Goal: Find specific page/section: Find specific page/section

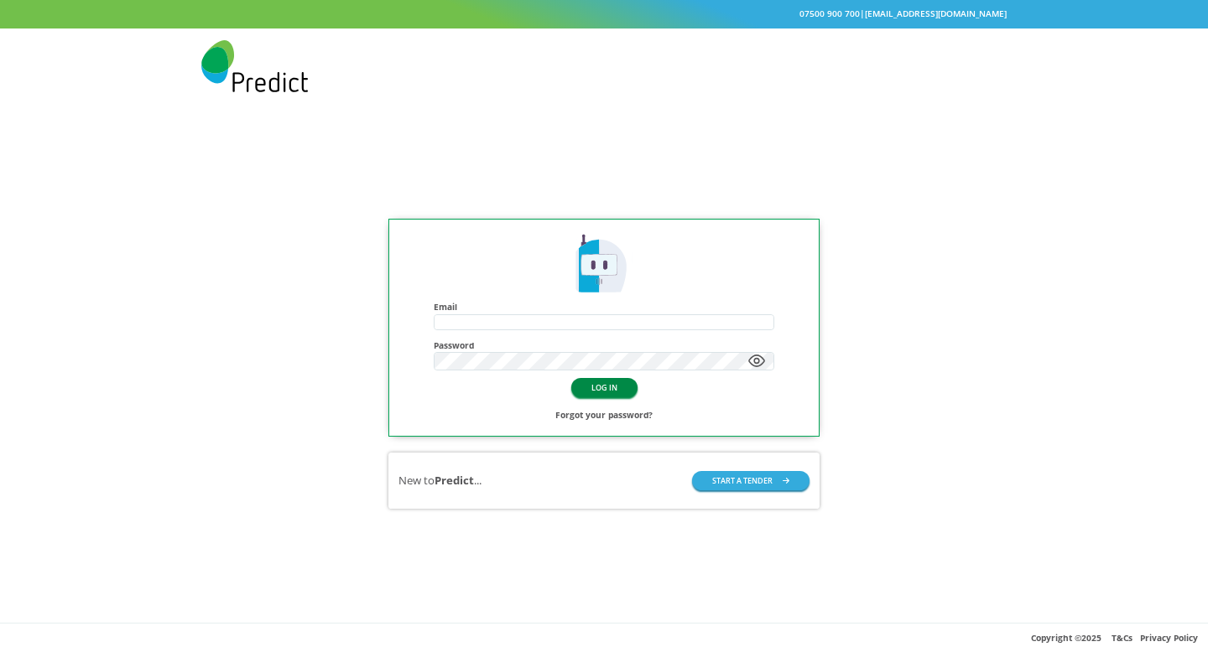
type input "**********"
click at [609, 387] on button "LOG IN" at bounding box center [604, 387] width 66 height 19
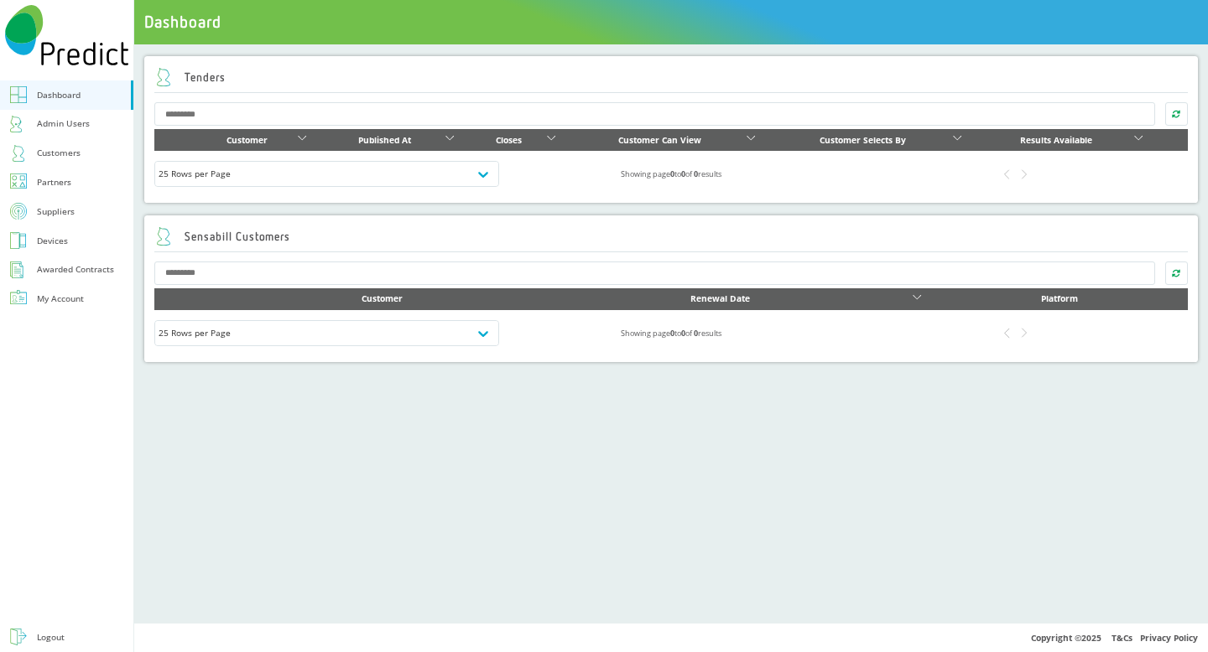
click at [69, 211] on div "Suppliers" at bounding box center [56, 212] width 38 height 16
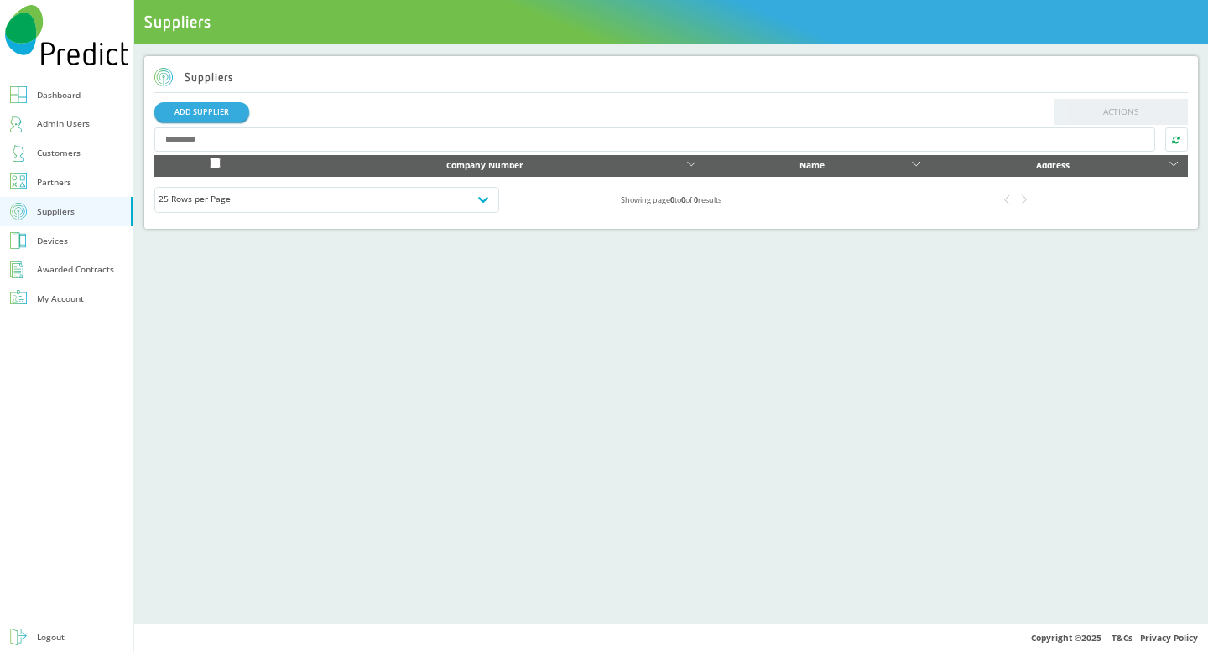
click at [299, 131] on input "text" at bounding box center [654, 139] width 1000 height 24
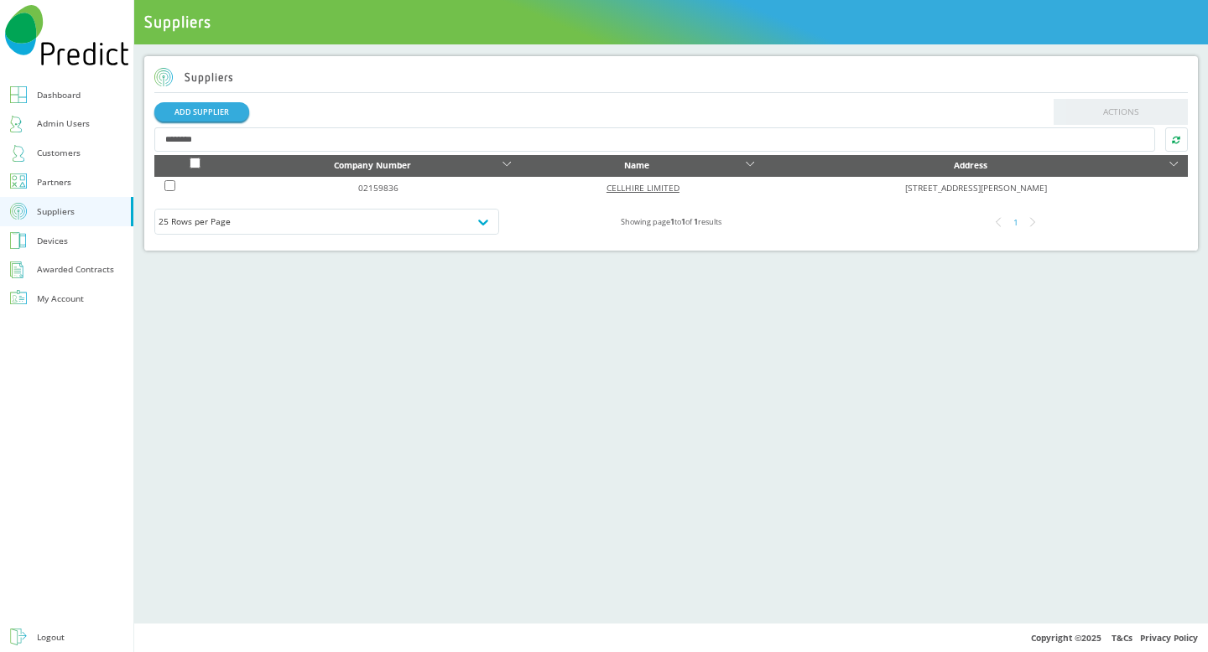
type input "********"
click at [606, 187] on link "CELLHIRE LIMITED" at bounding box center [642, 188] width 73 height 12
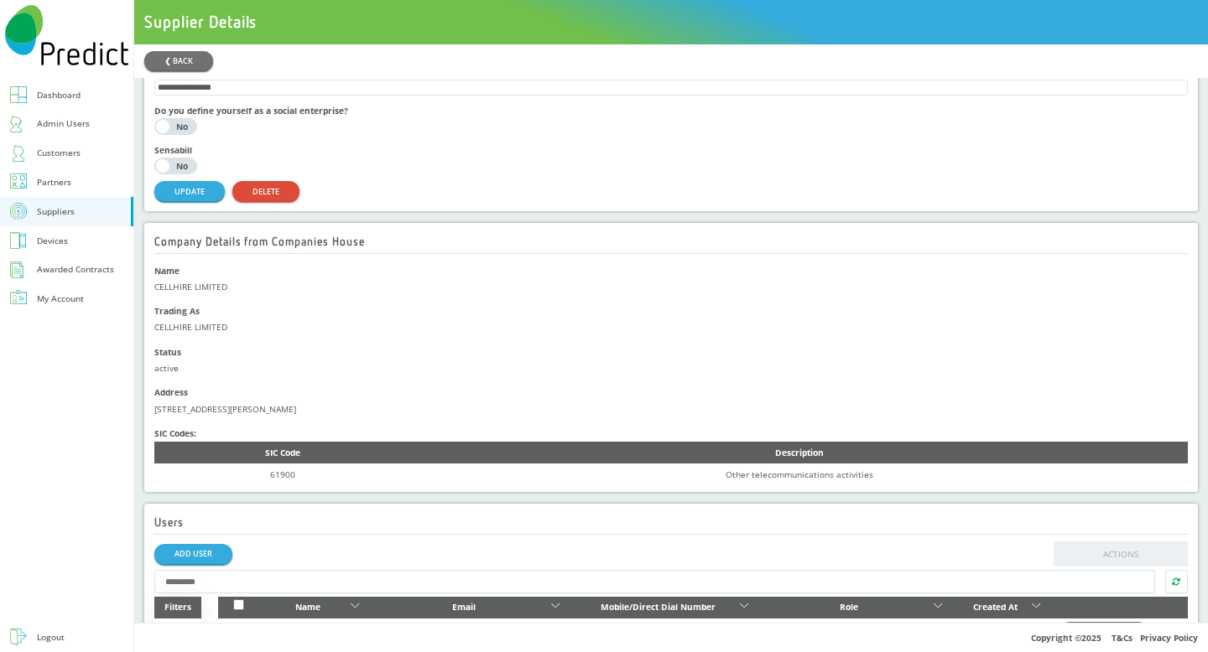
scroll to position [15, 0]
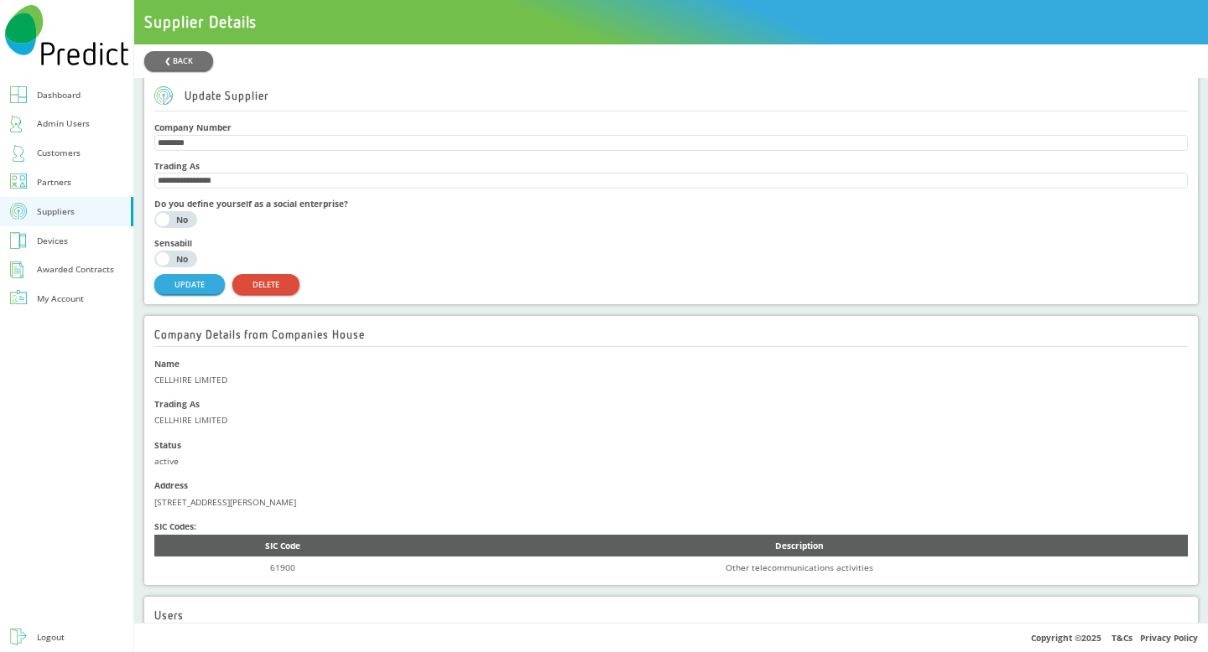
click at [75, 146] on div "Customers" at bounding box center [59, 153] width 44 height 16
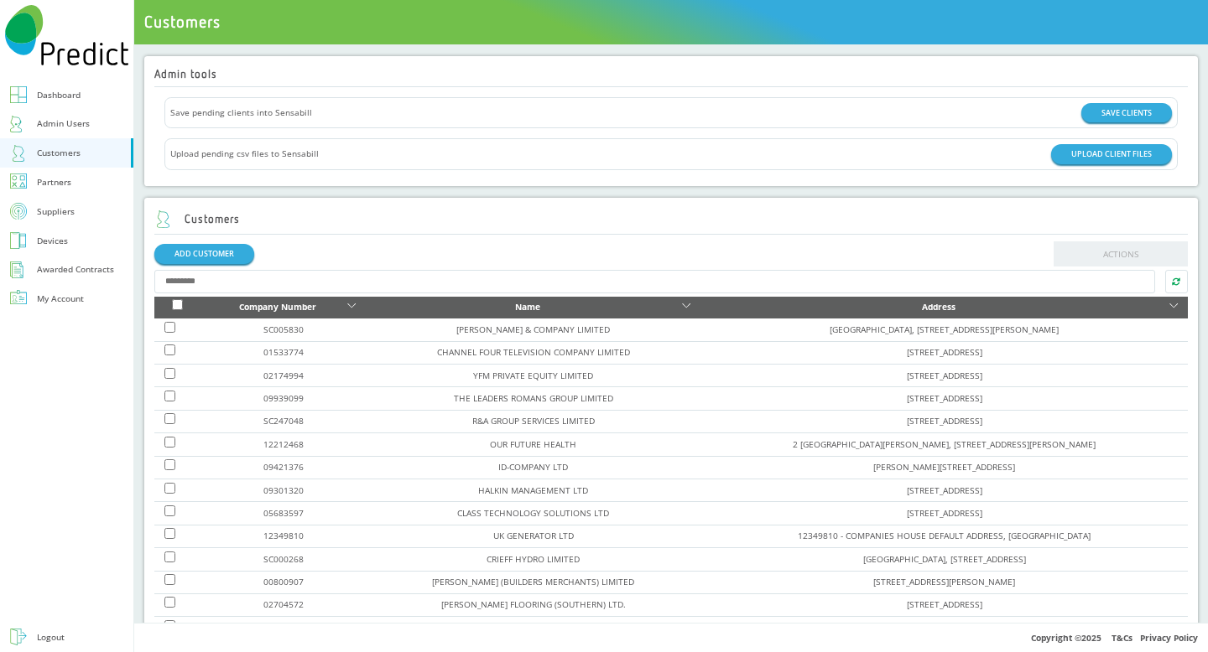
click at [376, 273] on input "text" at bounding box center [654, 282] width 1000 height 24
drag, startPoint x: 47, startPoint y: 93, endPoint x: 108, endPoint y: 101, distance: 61.7
click at [47, 93] on div "Dashboard" at bounding box center [59, 95] width 44 height 16
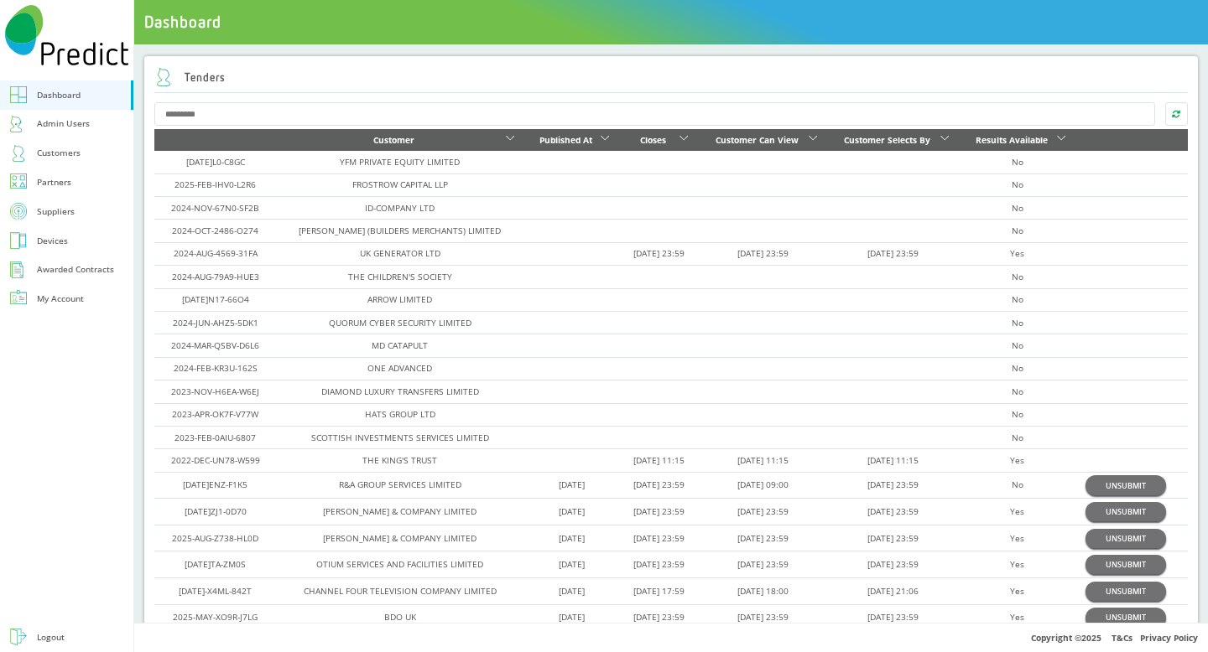
scroll to position [291, 0]
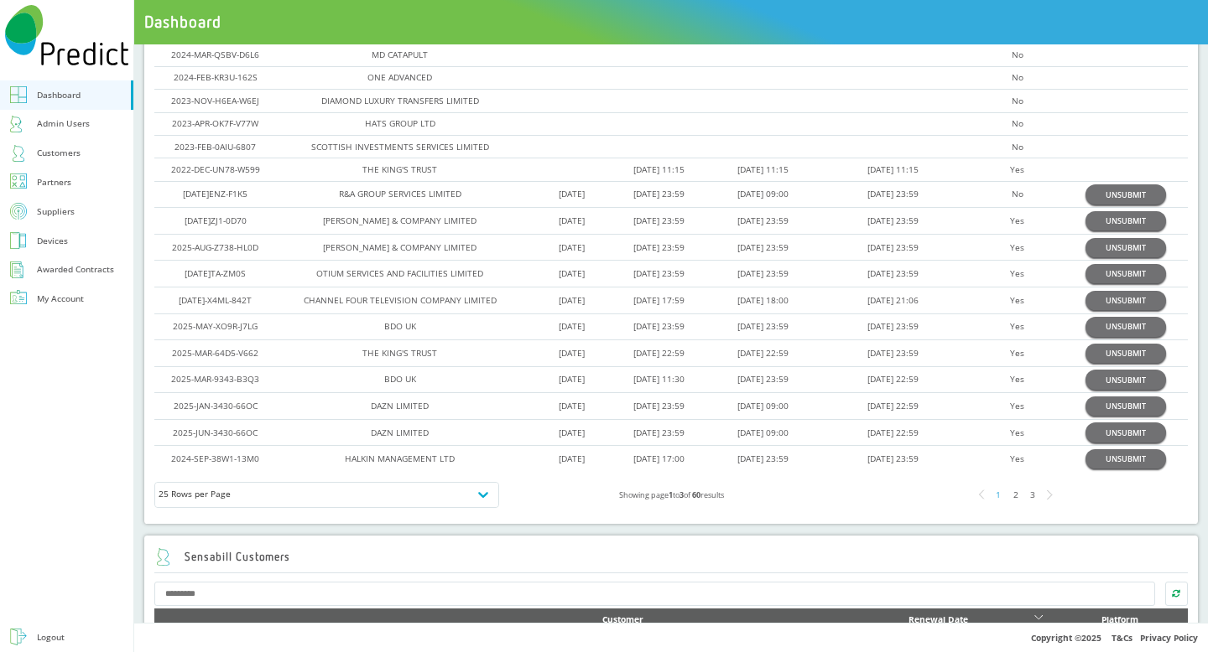
click at [1024, 490] on div "3" at bounding box center [1032, 494] width 17 height 17
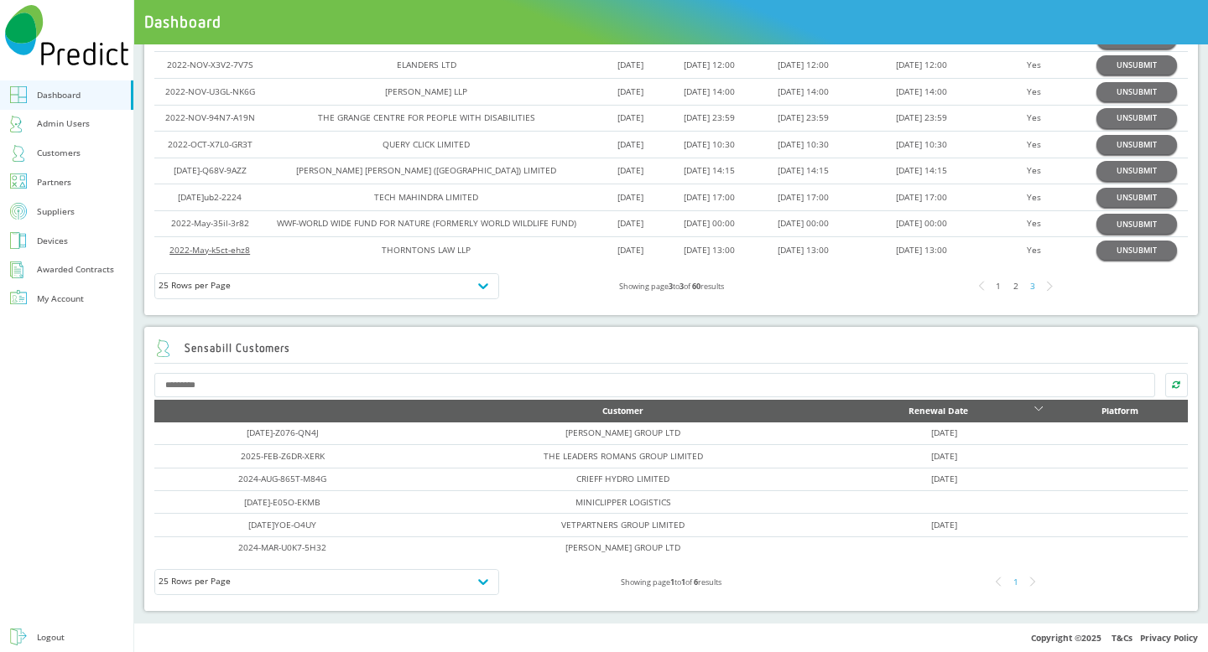
scroll to position [174, 0]
click at [215, 256] on link "2022-May-k5ct-ehz8" at bounding box center [209, 250] width 81 height 12
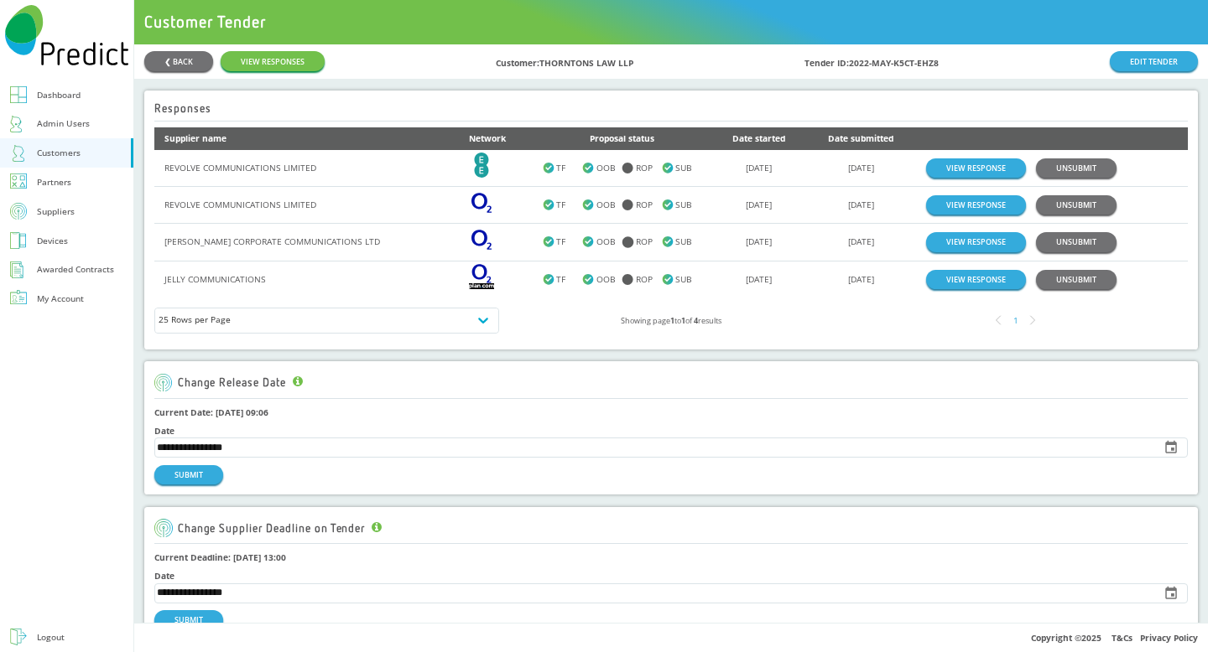
scroll to position [16, 0]
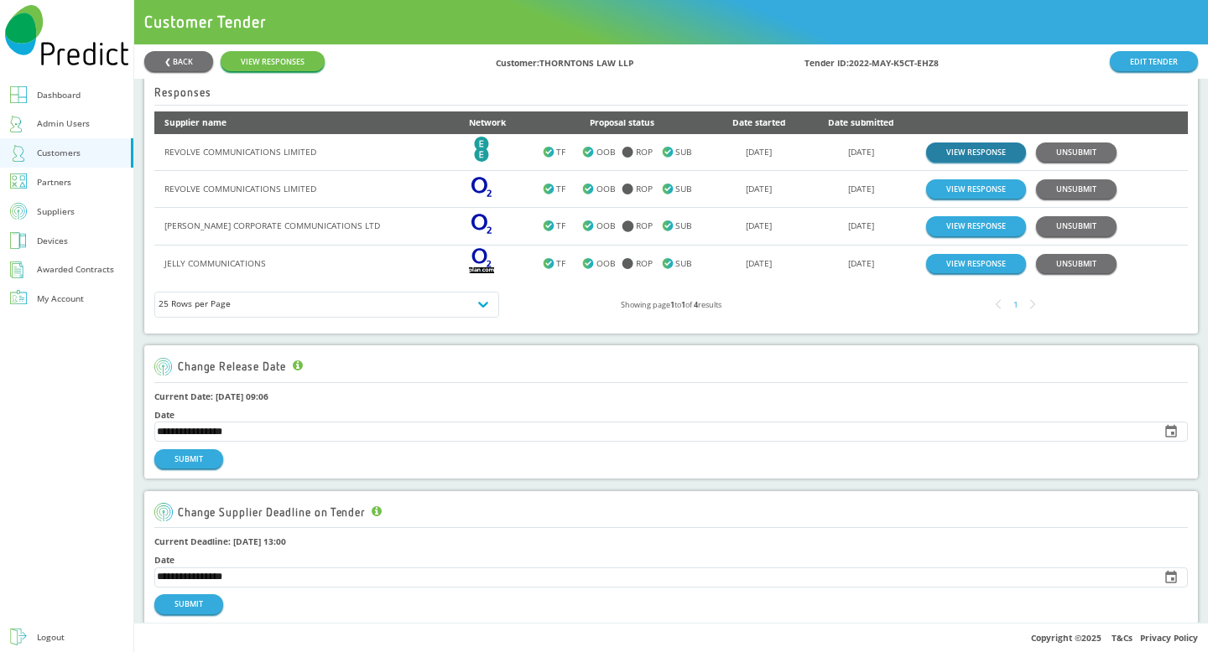
click at [950, 149] on link "VIEW RESPONSE" at bounding box center [976, 152] width 100 height 19
